Goal: Use online tool/utility

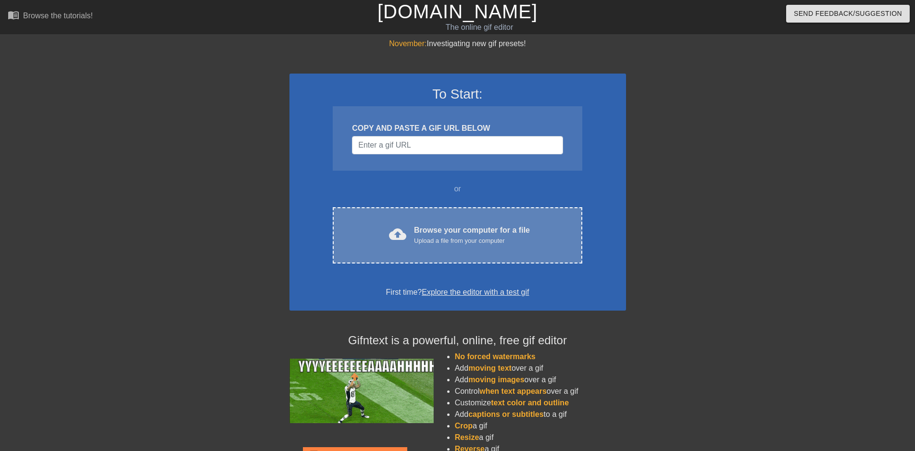
click at [411, 236] on div "cloud_upload Browse your computer for a file Upload a file from your computer" at bounding box center [457, 236] width 209 height 22
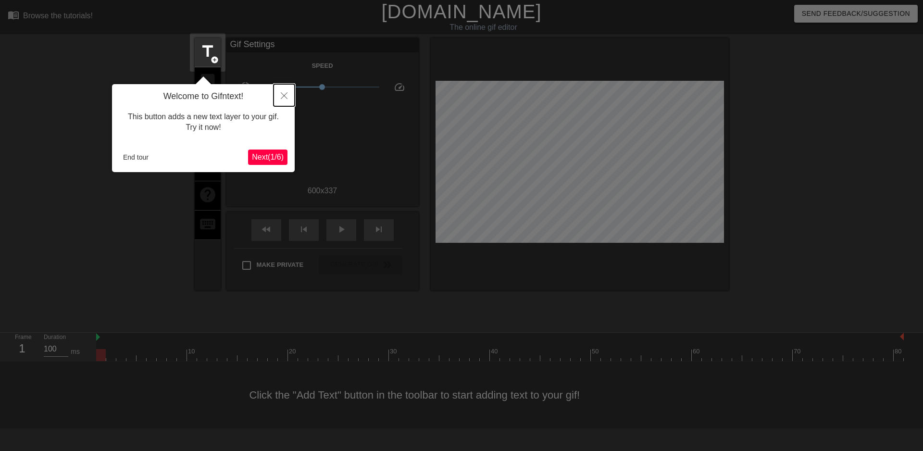
click at [285, 96] on icon "Close" at bounding box center [284, 95] width 7 height 7
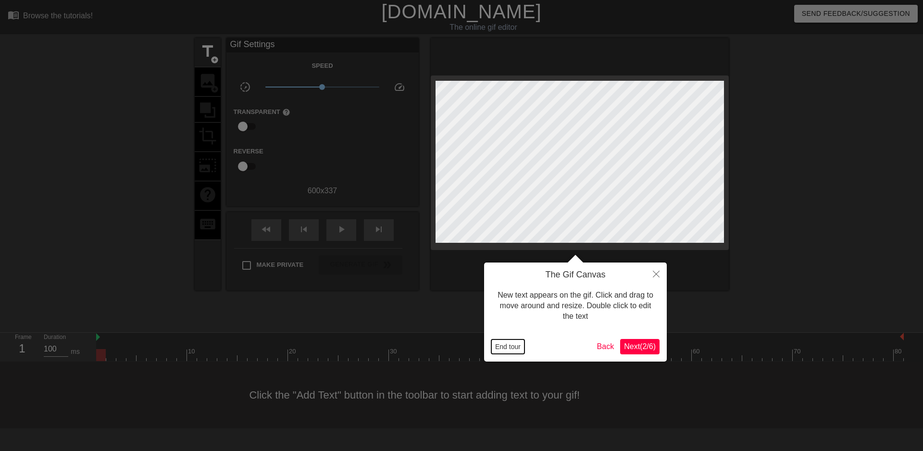
click at [505, 343] on button "End tour" at bounding box center [507, 346] width 33 height 14
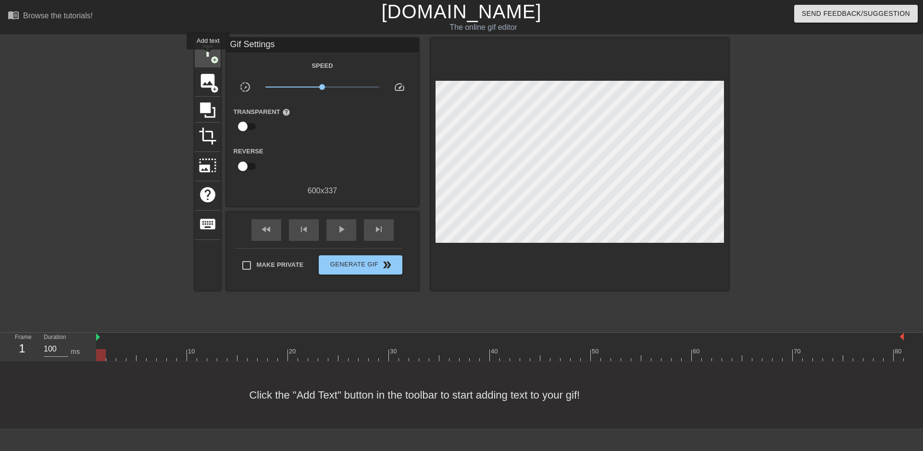
click at [208, 56] on span "title" at bounding box center [208, 51] width 18 height 18
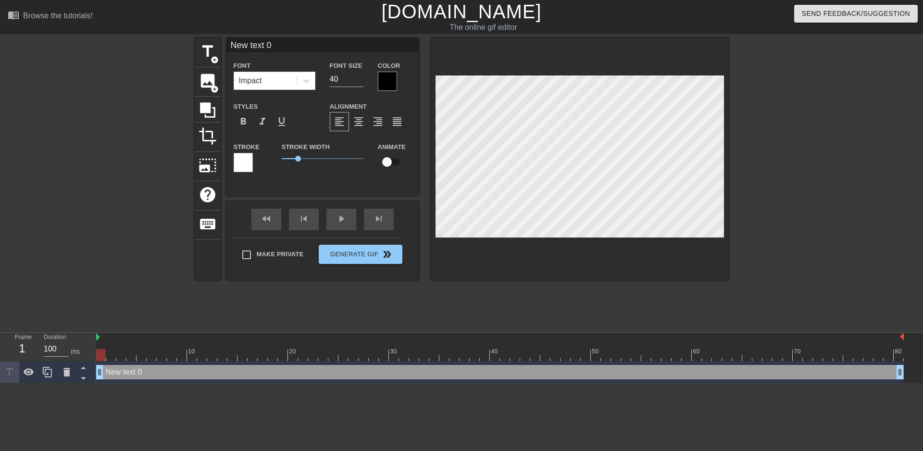
drag, startPoint x: 290, startPoint y: 43, endPoint x: 206, endPoint y: 50, distance: 84.4
click at [226, 50] on input "New text 0" at bounding box center [322, 45] width 192 height 14
click at [209, 48] on span "title" at bounding box center [208, 51] width 18 height 18
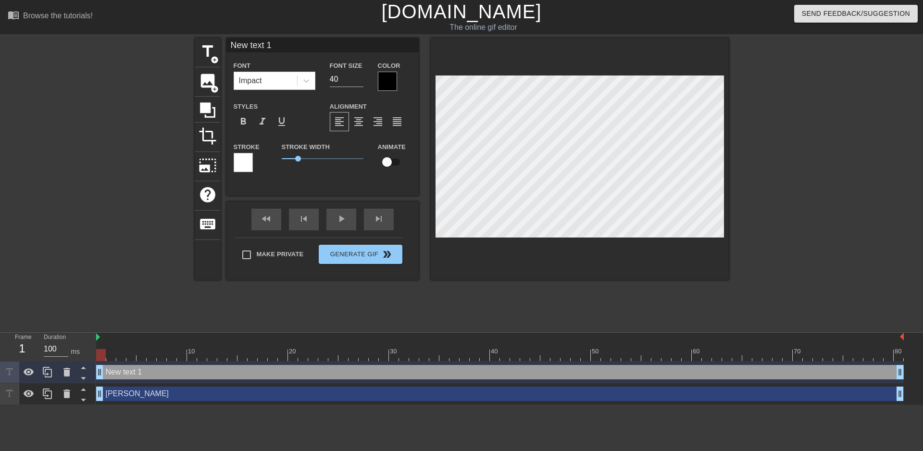
drag, startPoint x: 338, startPoint y: 48, endPoint x: 179, endPoint y: 47, distance: 159.1
click at [226, 47] on input "New text 1" at bounding box center [322, 45] width 192 height 14
drag, startPoint x: 103, startPoint y: 352, endPoint x: 537, endPoint y: 340, distance: 433.3
click at [537, 340] on div "10 20 30 40 50 60 70 80" at bounding box center [500, 347] width 808 height 28
click at [209, 51] on span "title" at bounding box center [208, 51] width 18 height 18
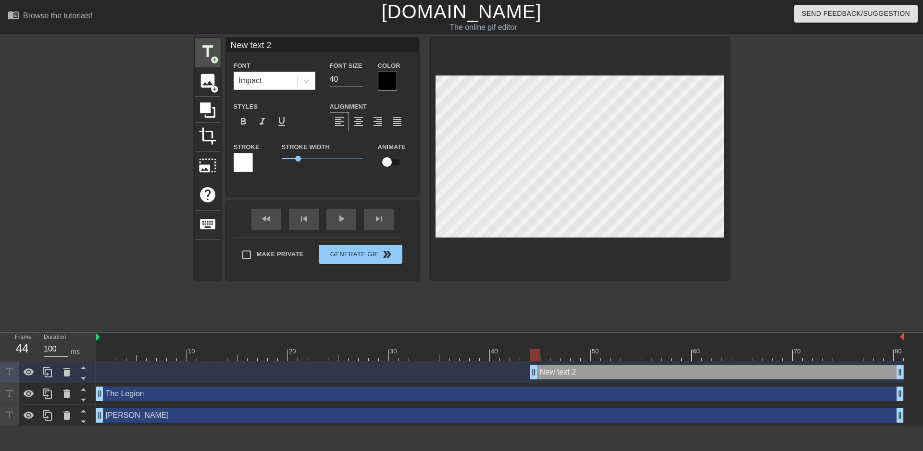
drag, startPoint x: 324, startPoint y: 47, endPoint x: 200, endPoint y: 49, distance: 123.6
click at [226, 49] on input "New text 2" at bounding box center [322, 45] width 192 height 14
drag, startPoint x: 536, startPoint y: 353, endPoint x: 620, endPoint y: 345, distance: 84.6
click at [620, 345] on div "10 20 30 40 50 60 70 80" at bounding box center [500, 347] width 808 height 28
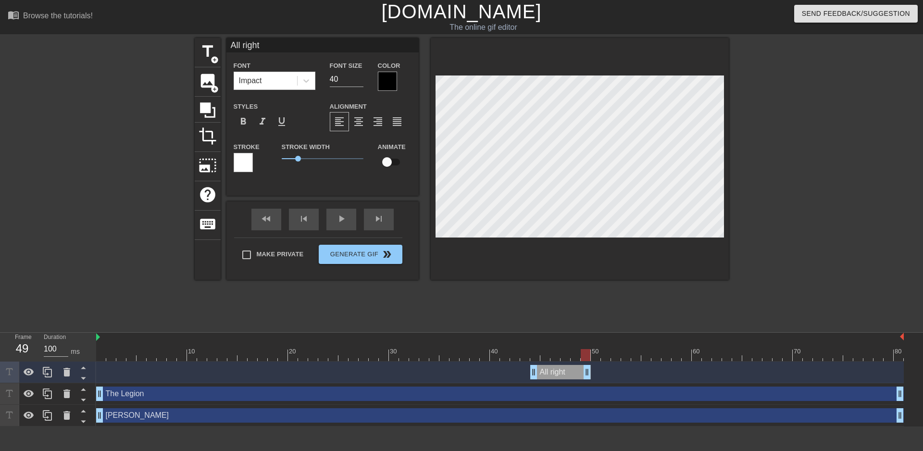
drag, startPoint x: 898, startPoint y: 375, endPoint x: 589, endPoint y: 377, distance: 309.1
click at [589, 377] on div "All right drag_handle drag_handle" at bounding box center [560, 372] width 61 height 14
click at [598, 359] on div at bounding box center [500, 355] width 808 height 12
click at [609, 357] on div at bounding box center [500, 355] width 808 height 12
click at [215, 52] on span "title" at bounding box center [208, 51] width 18 height 18
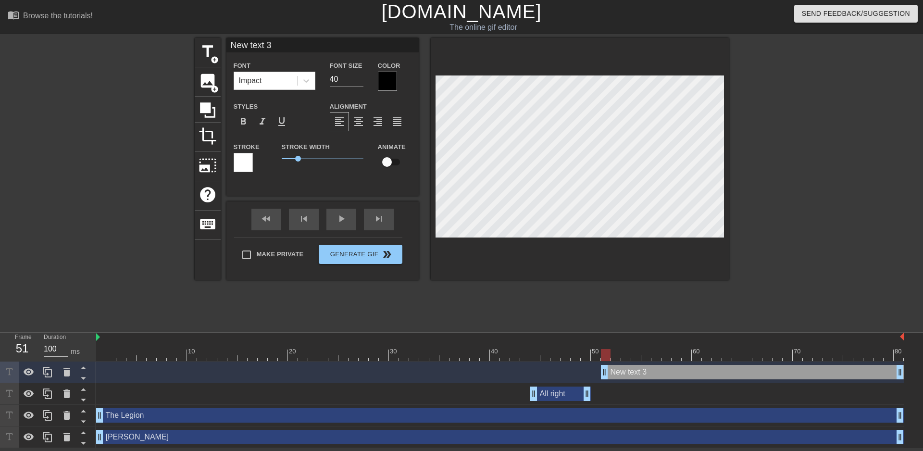
drag, startPoint x: 331, startPoint y: 44, endPoint x: 197, endPoint y: 46, distance: 134.2
click at [226, 46] on input "New text 3" at bounding box center [322, 45] width 192 height 14
type input "You talked me into it"
type textarea "You talked me into it"
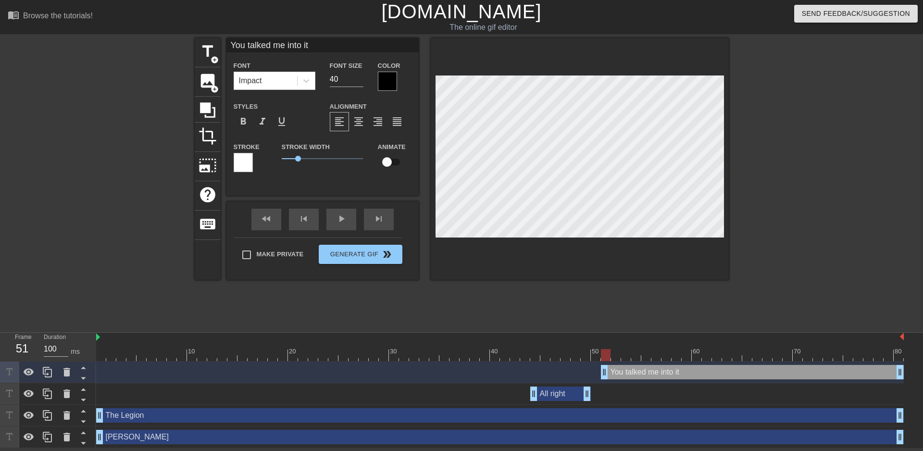
scroll to position [0, 3]
click at [585, 353] on div at bounding box center [500, 355] width 808 height 12
drag, startPoint x: 587, startPoint y: 392, endPoint x: 602, endPoint y: 391, distance: 15.4
click at [602, 391] on div "All right drag_handle drag_handle" at bounding box center [570, 394] width 81 height 14
drag, startPoint x: 606, startPoint y: 393, endPoint x: 579, endPoint y: 386, distance: 27.4
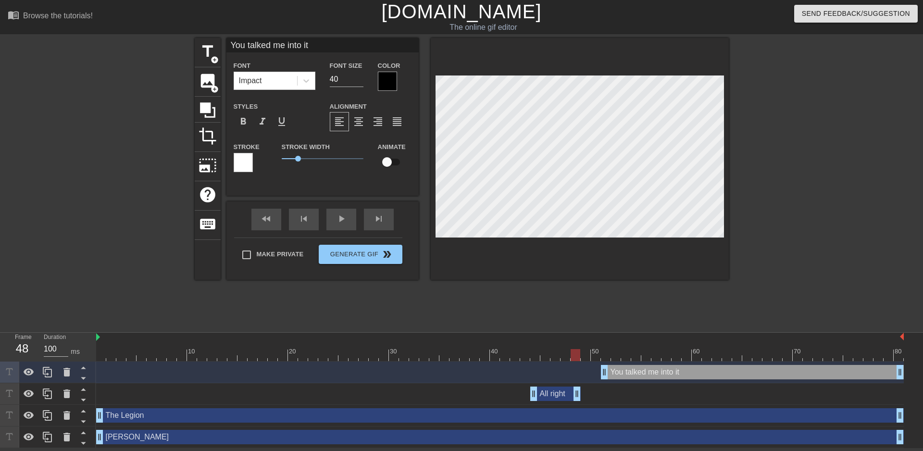
click at [579, 386] on div "All right drag_handle drag_handle" at bounding box center [500, 394] width 808 height 22
drag, startPoint x: 577, startPoint y: 352, endPoint x: 708, endPoint y: 346, distance: 130.9
click at [708, 346] on div "10 20 30 40 50 60 70 80" at bounding box center [500, 347] width 808 height 28
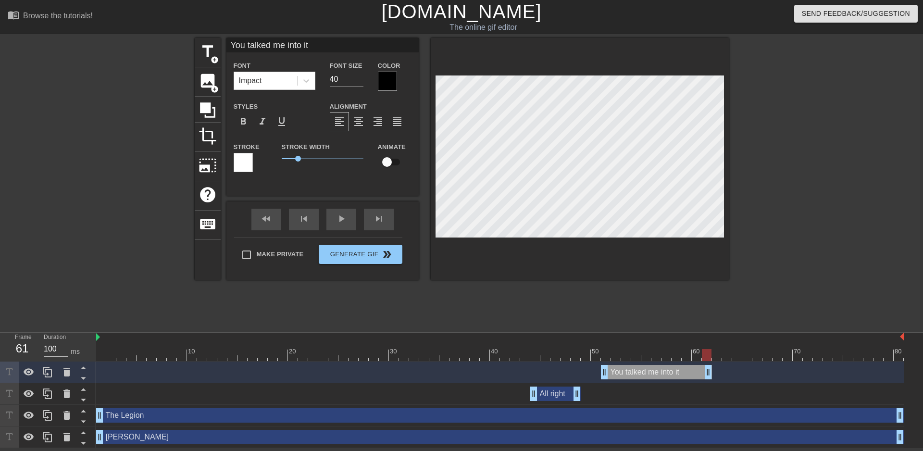
drag, startPoint x: 898, startPoint y: 372, endPoint x: 708, endPoint y: 373, distance: 189.4
click at [708, 373] on div "You talked me into it drag_handle drag_handle" at bounding box center [656, 372] width 111 height 14
drag, startPoint x: 707, startPoint y: 373, endPoint x: 699, endPoint y: 372, distance: 8.2
click at [700, 372] on div "You talked me into it drag_handle drag_handle" at bounding box center [651, 372] width 101 height 14
click at [717, 355] on div at bounding box center [500, 355] width 808 height 12
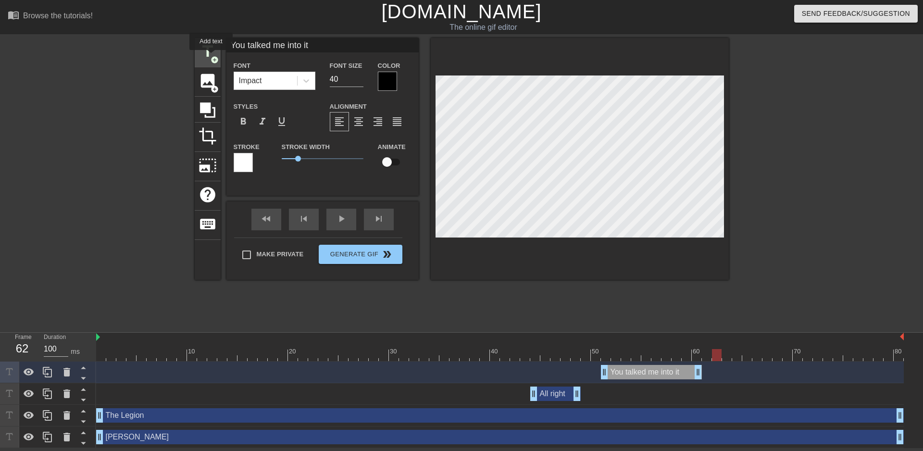
click at [210, 57] on span "title" at bounding box center [208, 51] width 18 height 18
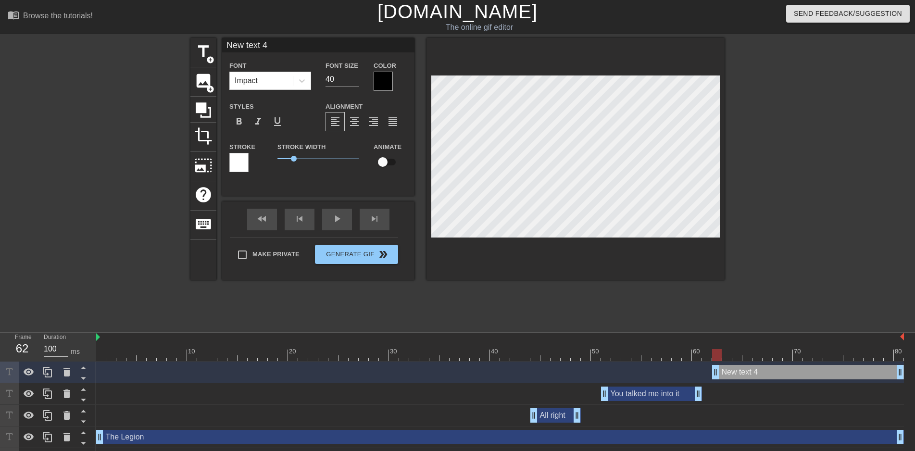
drag, startPoint x: 327, startPoint y: 44, endPoint x: 143, endPoint y: 58, distance: 185.1
click at [222, 52] on input "New text 4" at bounding box center [318, 45] width 192 height 14
drag, startPoint x: 713, startPoint y: 372, endPoint x: 695, endPoint y: 373, distance: 18.8
click at [695, 373] on div "I'll have a beer! drag_handle drag_handle" at bounding box center [798, 372] width 212 height 14
drag, startPoint x: 697, startPoint y: 373, endPoint x: 719, endPoint y: 371, distance: 22.2
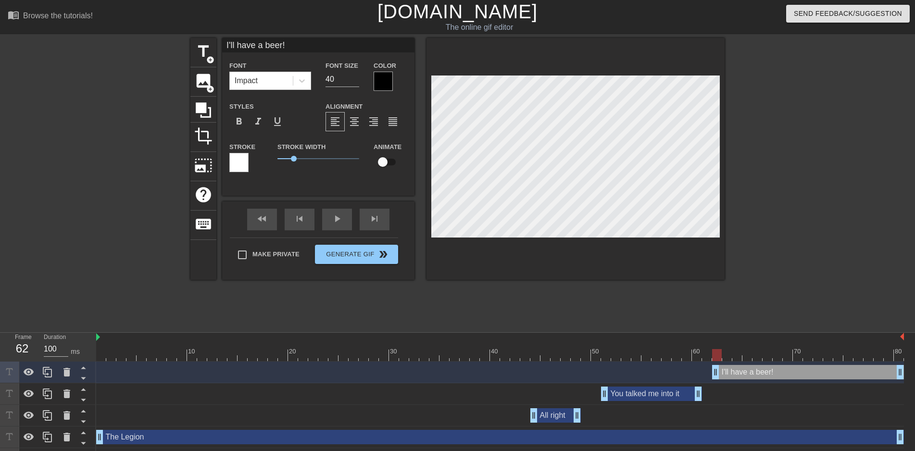
click at [719, 371] on div "I'll have a beer! drag_handle drag_handle" at bounding box center [808, 372] width 192 height 14
drag, startPoint x: 717, startPoint y: 351, endPoint x: 804, endPoint y: 352, distance: 87.5
click at [804, 352] on div at bounding box center [808, 355] width 10 height 12
drag, startPoint x: 899, startPoint y: 374, endPoint x: 799, endPoint y: 372, distance: 100.5
click at [799, 372] on div "I'll have a beer! drag_handle drag_handle" at bounding box center [757, 372] width 91 height 14
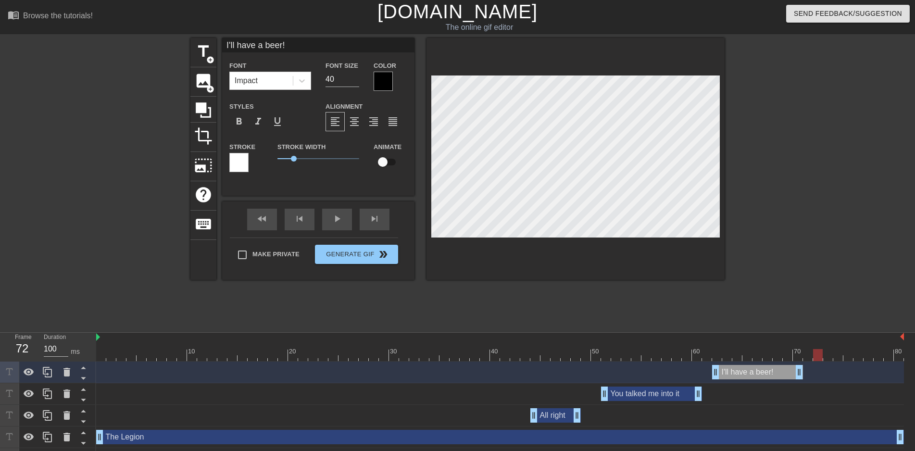
drag, startPoint x: 799, startPoint y: 351, endPoint x: 817, endPoint y: 352, distance: 17.3
click at [816, 352] on div at bounding box center [818, 355] width 10 height 12
click at [831, 355] on div at bounding box center [500, 355] width 808 height 12
click at [841, 355] on div at bounding box center [500, 355] width 808 height 12
click at [206, 57] on span "add_circle" at bounding box center [210, 60] width 8 height 8
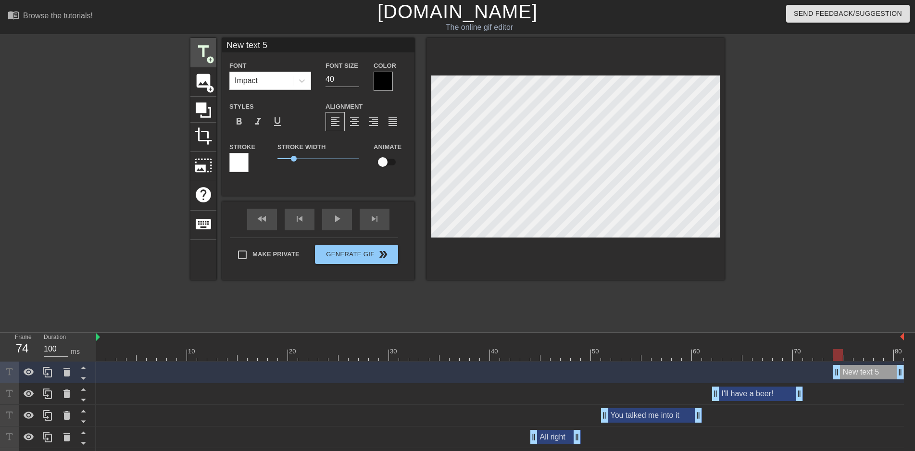
drag, startPoint x: 283, startPoint y: 44, endPoint x: 196, endPoint y: 54, distance: 87.1
click at [222, 52] on input "New text 5" at bounding box center [318, 45] width 192 height 14
type input "Yay!"
drag, startPoint x: 840, startPoint y: 355, endPoint x: 906, endPoint y: 350, distance: 66.5
click at [908, 353] on div "10 20 30 40 50 60 70 80 Yay! drag_handle drag_handle I'll have a beer! drag_han…" at bounding box center [505, 412] width 819 height 159
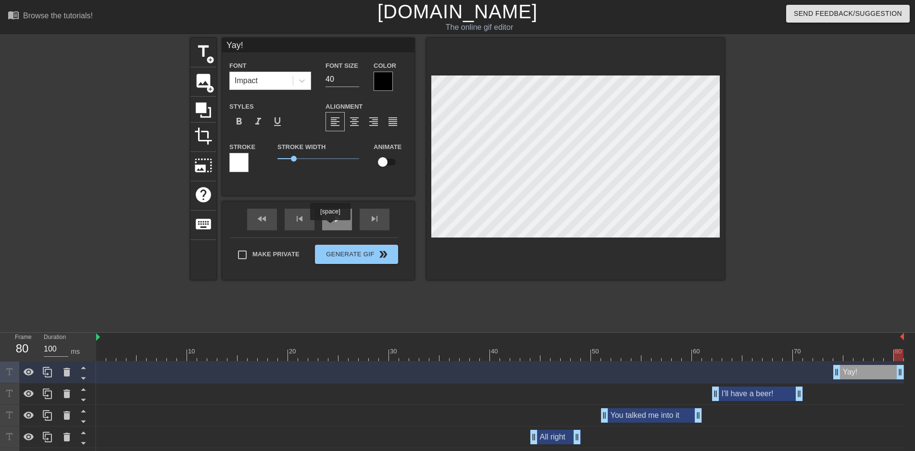
click at [333, 222] on div "play_arrow" at bounding box center [337, 220] width 30 height 22
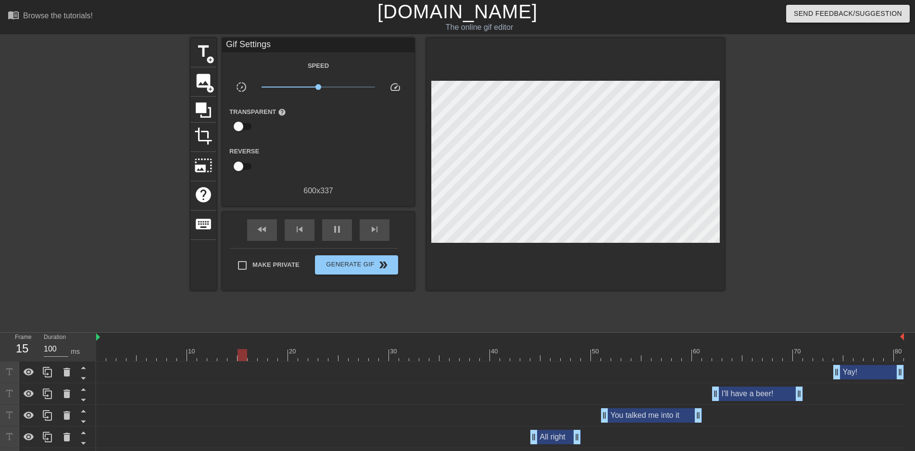
click at [863, 376] on div "Yay! drag_handle drag_handle" at bounding box center [868, 372] width 71 height 14
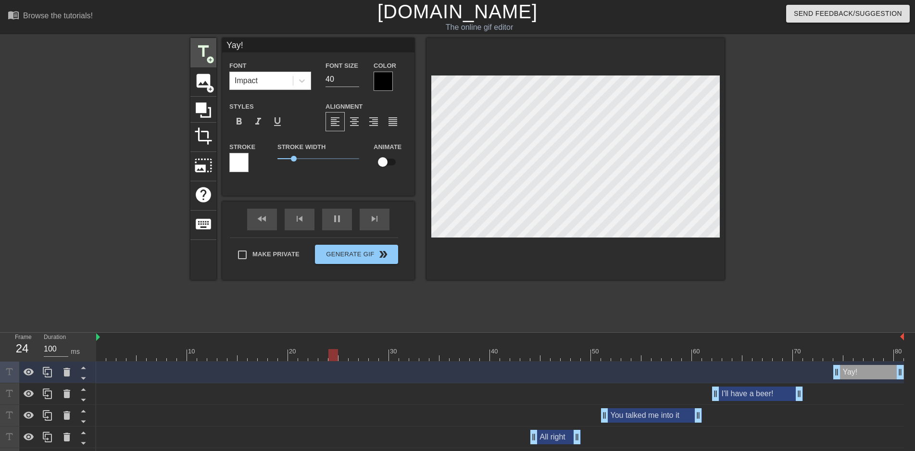
drag, startPoint x: 258, startPoint y: 44, endPoint x: 197, endPoint y: 52, distance: 61.6
click at [222, 52] on input "Yay!" at bounding box center [318, 45] width 192 height 14
type input "Oh good!"
click at [572, 311] on div "title add_circle image add_circle crop photo_size_select_large help keyboard Oh…" at bounding box center [457, 182] width 534 height 288
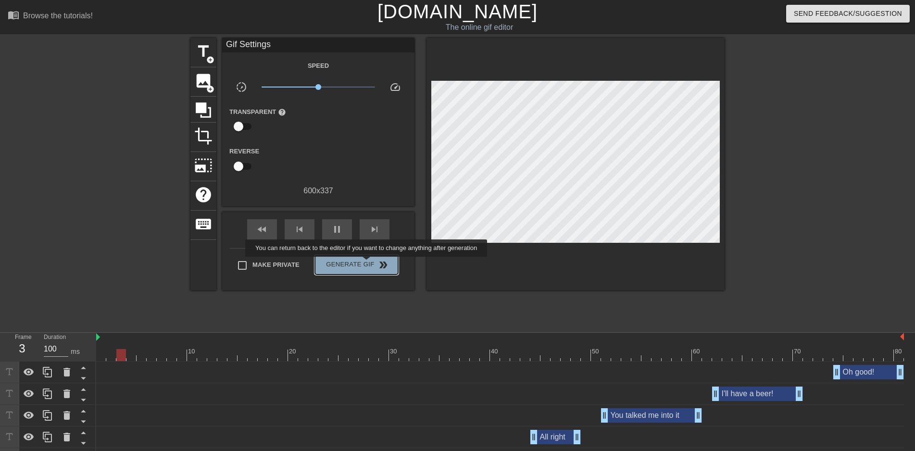
click at [367, 263] on span "Generate Gif double_arrow" at bounding box center [356, 265] width 75 height 12
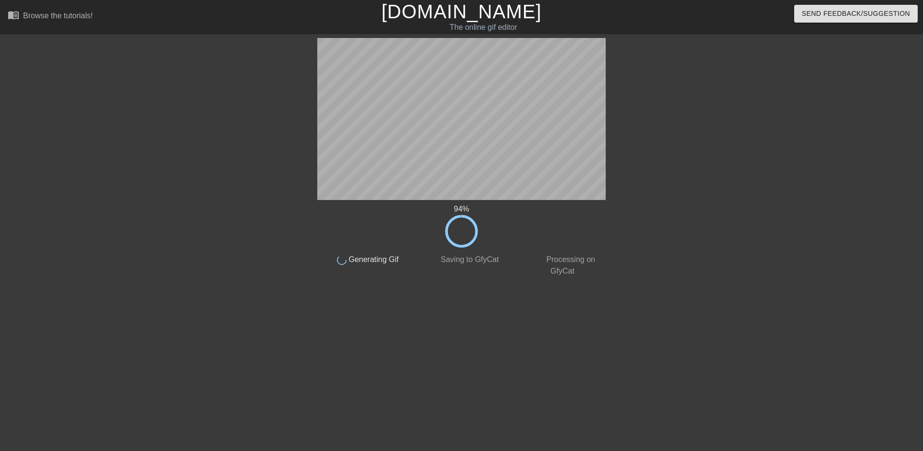
click at [118, 174] on div "94 % done Generating Gif done Saving to GfyCat done Processing on GfyCat title …" at bounding box center [461, 182] width 923 height 288
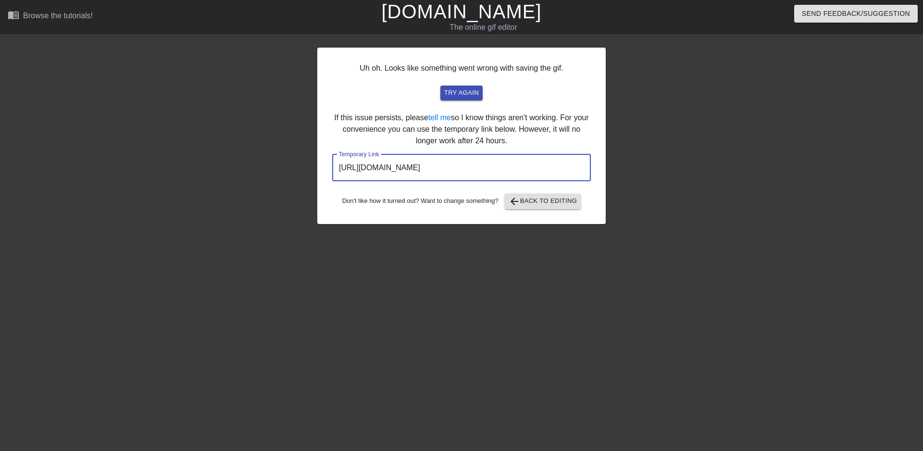
drag, startPoint x: 549, startPoint y: 174, endPoint x: 318, endPoint y: 175, distance: 230.3
click at [332, 175] on input "[URL][DOMAIN_NAME]" at bounding box center [461, 167] width 259 height 27
